Goal: Submit feedback/report problem

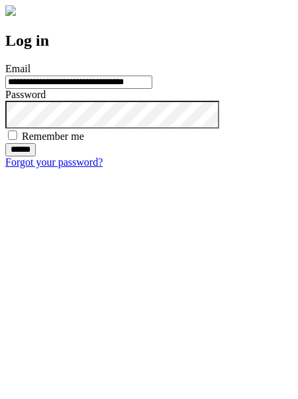
type input "**********"
click at [36, 156] on input "******" at bounding box center [20, 149] width 30 height 13
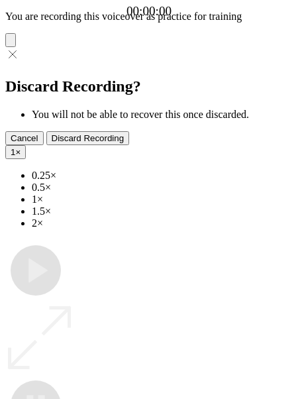
type input "**********"
